Goal: Check status: Check status

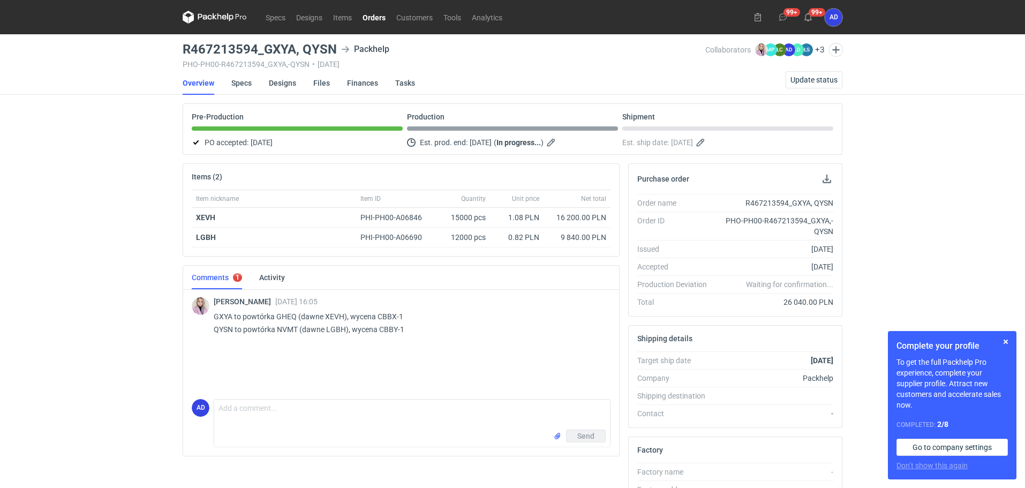
click at [383, 19] on link "Orders" at bounding box center [374, 17] width 34 height 13
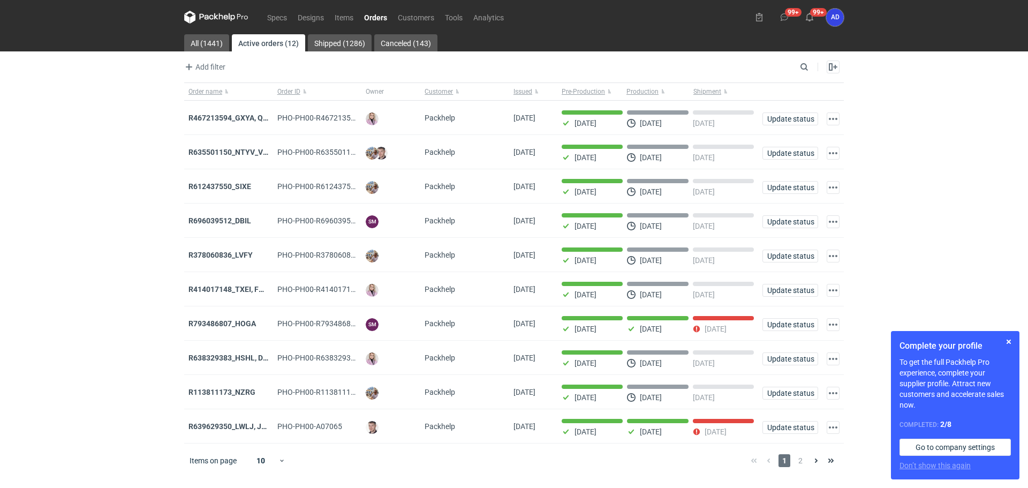
click at [797, 67] on div "Add filter Owner first name Owner last name Issued Customer" at bounding box center [490, 66] width 613 height 13
click at [806, 68] on input "Search" at bounding box center [757, 66] width 106 height 13
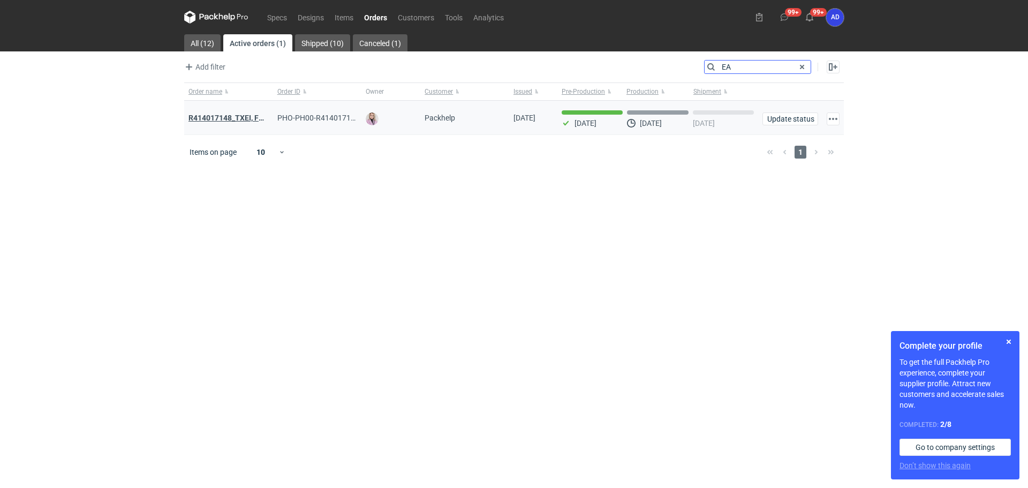
type input "EA"
click at [218, 118] on strong "R414017148_TXEI, FODU, EA RC" at bounding box center [240, 118] width 105 height 12
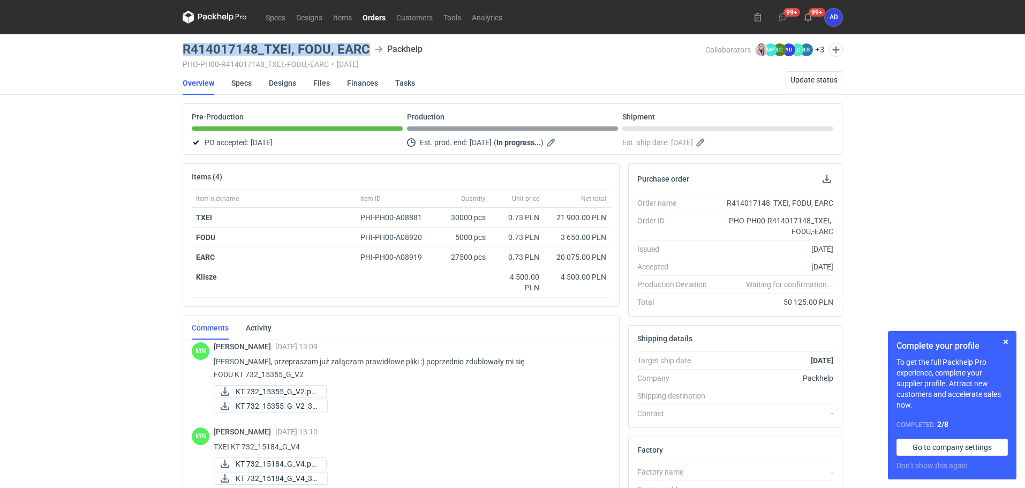
drag, startPoint x: 369, startPoint y: 47, endPoint x: 183, endPoint y: 51, distance: 186.3
click at [183, 51] on div "R414017148_TXEI, FODU, EARC Packhelp" at bounding box center [444, 49] width 522 height 13
copy h3 "R414017148_TXEI, FODU, EARC"
